Goal: Task Accomplishment & Management: Use online tool/utility

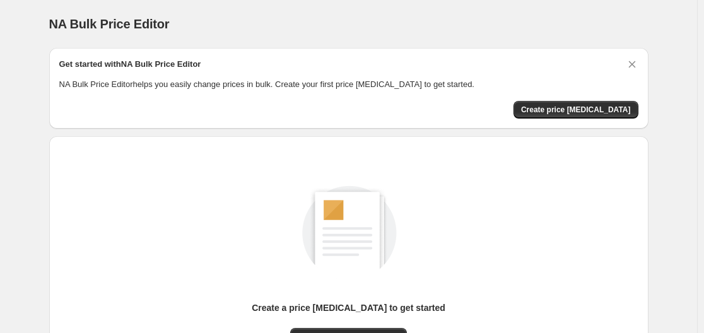
scroll to position [139, 0]
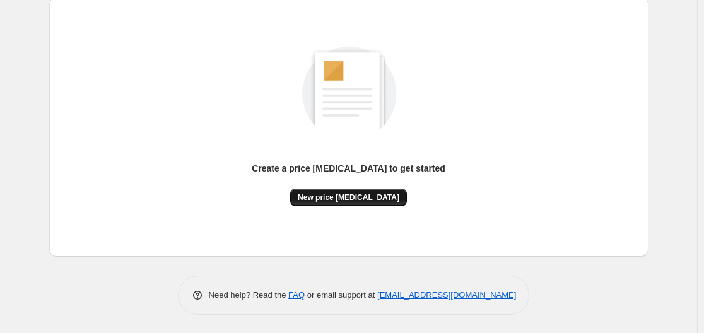
click at [346, 189] on button "New price change job" at bounding box center [348, 197] width 117 height 18
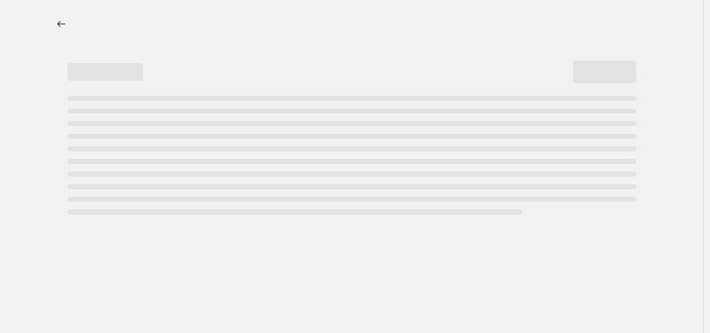
select select "percentage"
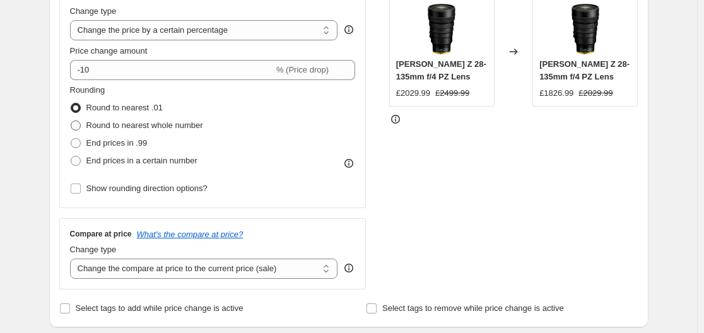
scroll to position [252, 0]
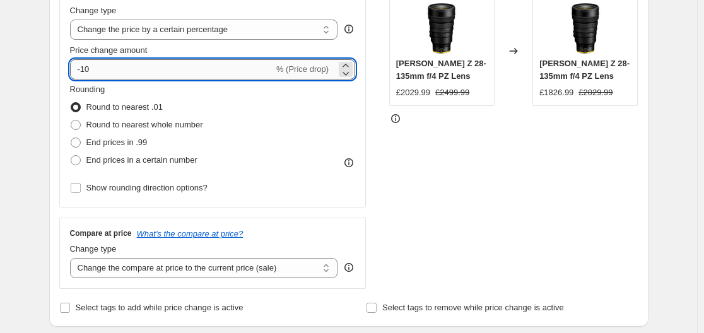
click at [210, 73] on input "-10" at bounding box center [172, 69] width 204 height 20
drag, startPoint x: 84, startPoint y: 67, endPoint x: 131, endPoint y: 70, distance: 47.3
click at [131, 70] on input "-10" at bounding box center [172, 69] width 204 height 20
type input "-55"
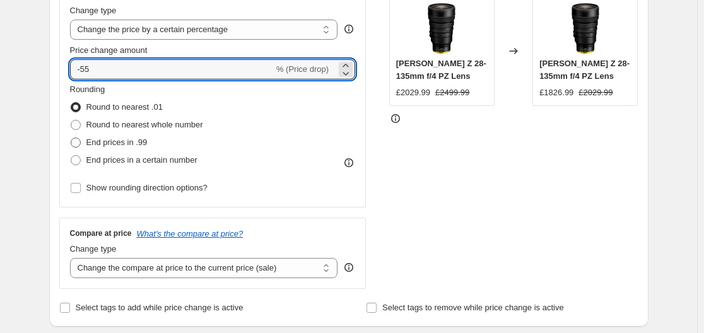
click at [78, 139] on span at bounding box center [76, 142] width 10 height 10
click at [71, 138] on input "End prices in .99" at bounding box center [71, 137] width 1 height 1
radio input "true"
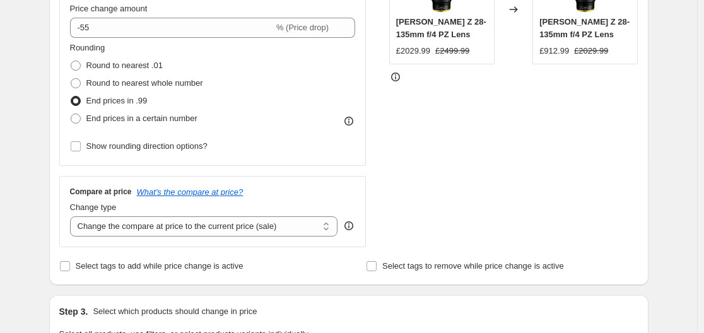
scroll to position [315, 0]
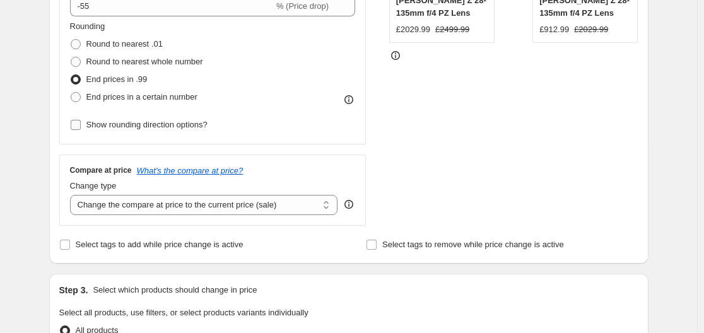
click at [120, 127] on span "Show rounding direction options?" at bounding box center [146, 124] width 121 height 9
click at [81, 127] on input "Show rounding direction options?" at bounding box center [76, 125] width 10 height 10
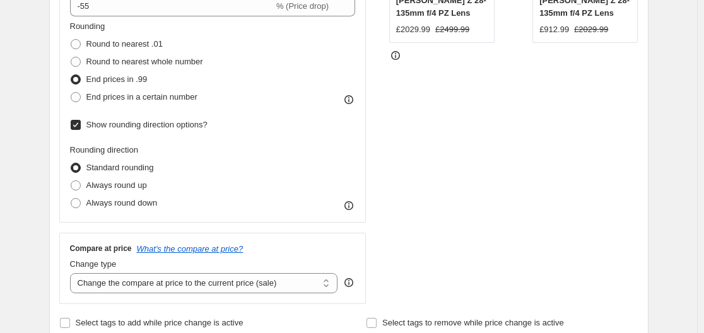
click at [120, 127] on span "Show rounding direction options?" at bounding box center [146, 124] width 121 height 9
click at [81, 127] on input "Show rounding direction options?" at bounding box center [76, 125] width 10 height 10
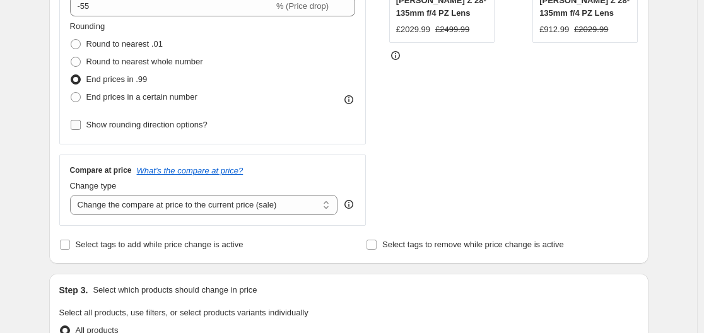
click at [148, 125] on span "Show rounding direction options?" at bounding box center [146, 124] width 121 height 9
click at [81, 125] on input "Show rounding direction options?" at bounding box center [76, 125] width 10 height 10
checkbox input "true"
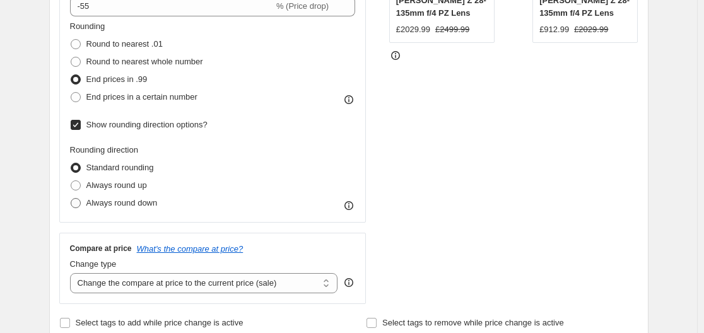
click at [108, 204] on span "Always round down" at bounding box center [121, 202] width 71 height 9
click at [71, 199] on input "Always round down" at bounding box center [71, 198] width 1 height 1
radio input "true"
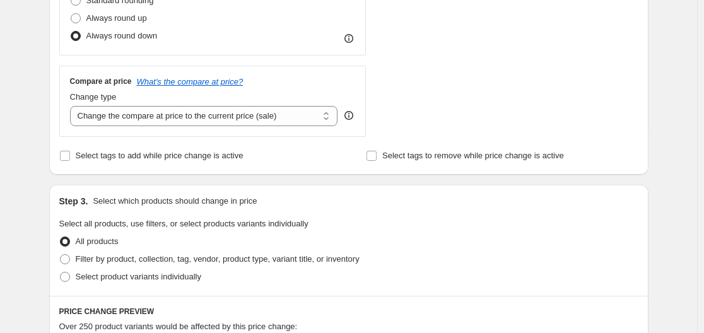
scroll to position [504, 0]
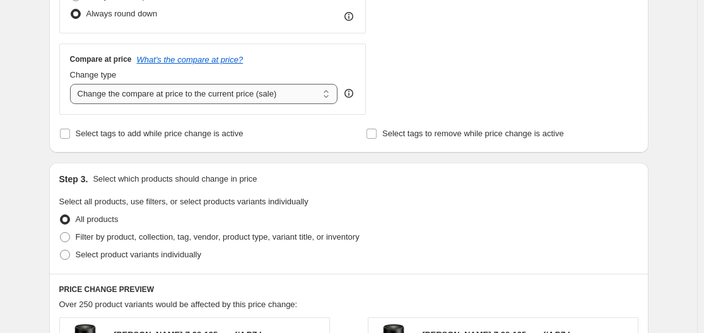
click at [160, 101] on select "Change the compare at price to the current price (sale) Change the compare at p…" at bounding box center [204, 94] width 268 height 20
select select "remove"
click at [72, 84] on select "Change the compare at price to the current price (sale) Change the compare at p…" at bounding box center [204, 94] width 268 height 20
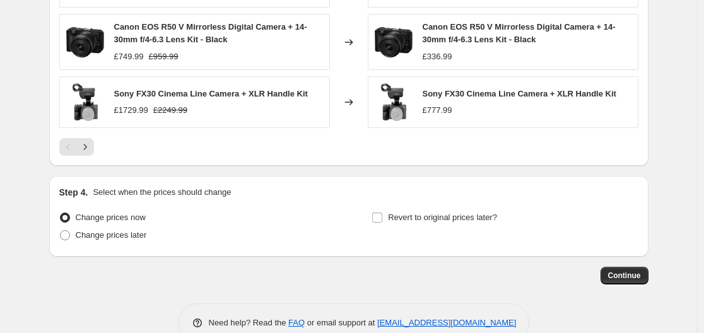
scroll to position [1009, 0]
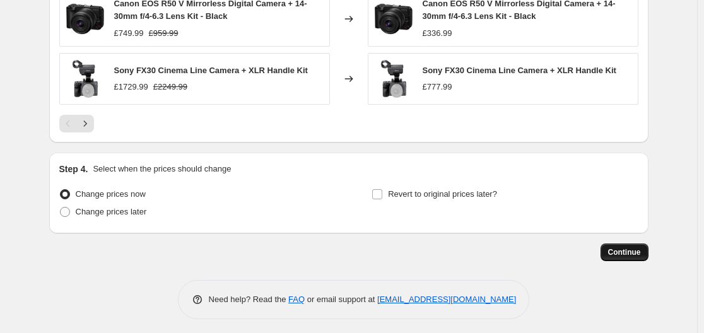
click at [620, 251] on span "Continue" at bounding box center [624, 252] width 33 height 10
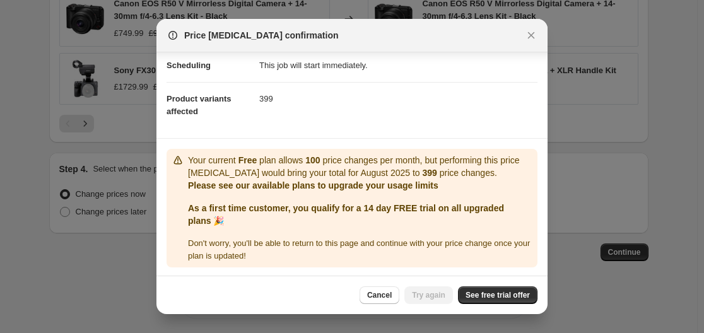
scroll to position [107, 0]
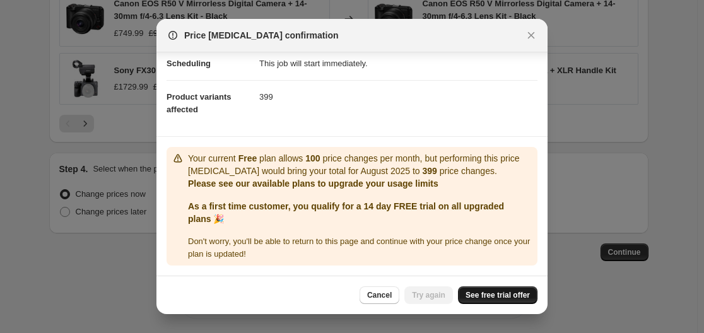
click at [492, 293] on span "See free trial offer" at bounding box center [497, 295] width 64 height 10
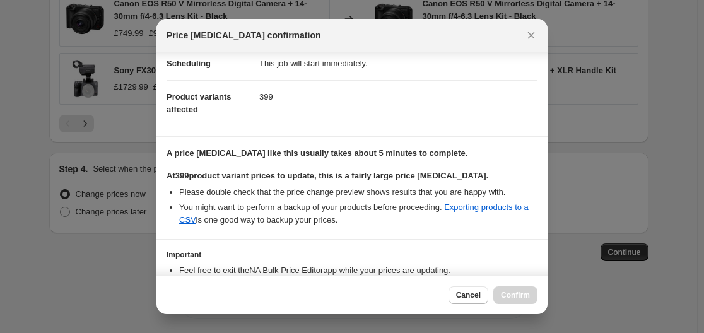
scroll to position [202, 0]
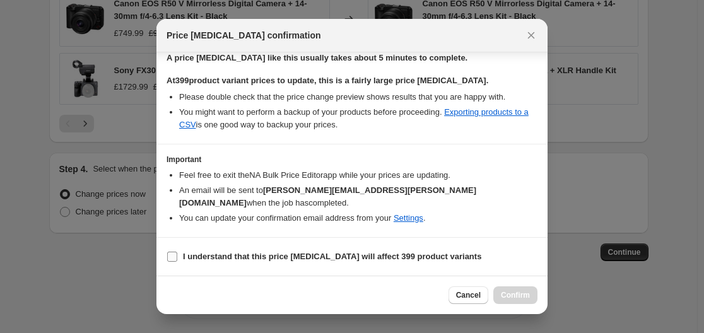
click at [267, 258] on b "I understand that this price change job will affect 399 product variants" at bounding box center [332, 256] width 298 height 9
click at [177, 258] on input "I understand that this price change job will affect 399 product variants" at bounding box center [172, 257] width 10 height 10
checkbox input "true"
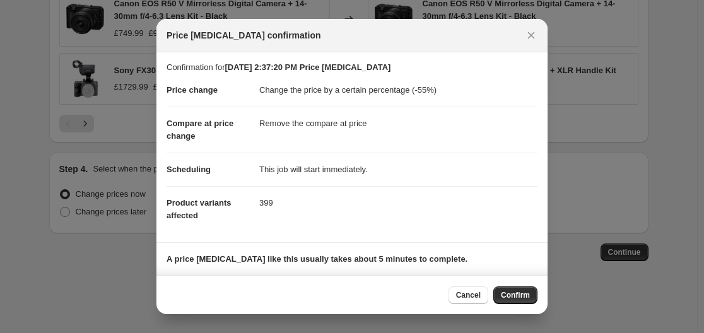
scroll to position [0, 0]
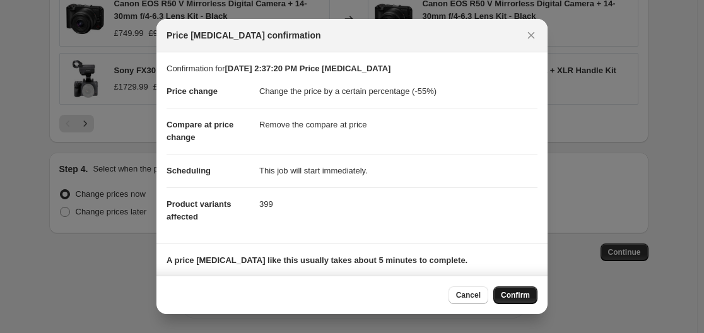
click at [517, 295] on span "Confirm" at bounding box center [515, 295] width 29 height 10
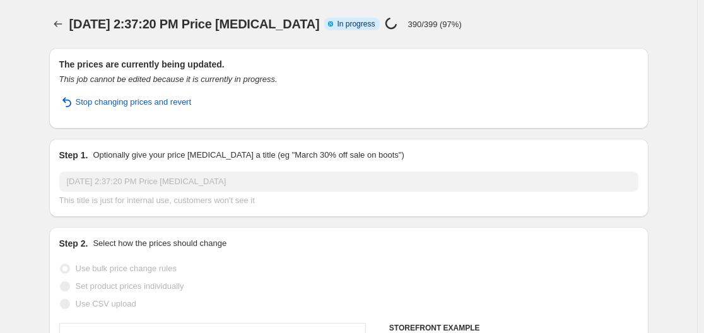
select select "percentage"
select select "remove"
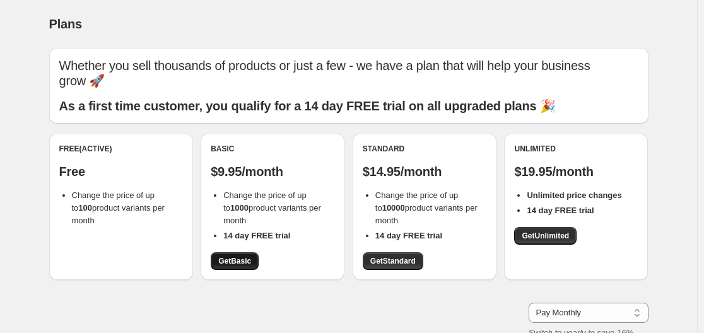
click at [225, 253] on link "Get Basic" at bounding box center [235, 261] width 48 height 18
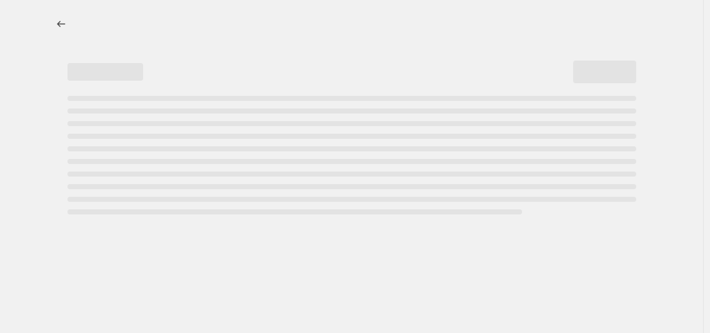
select select "percentage"
select select "remove"
